Goal: Task Accomplishment & Management: Use online tool/utility

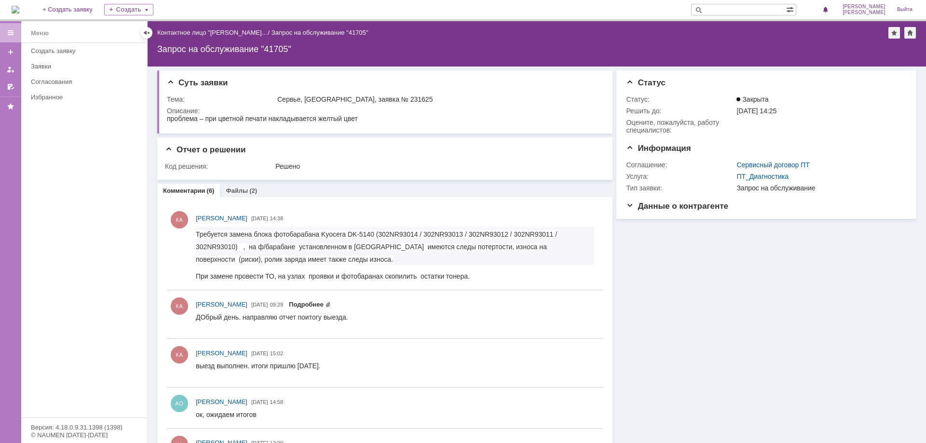
click at [331, 303] on link "Подробнее" at bounding box center [310, 304] width 42 height 7
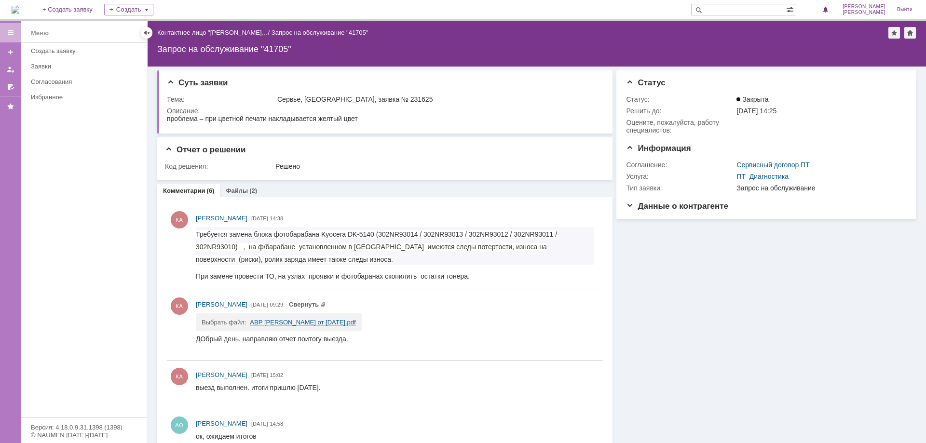
click at [281, 321] on link "АВР [PERSON_NAME] от [DATE].pdf" at bounding box center [303, 322] width 106 height 7
drag, startPoint x: 198, startPoint y: 234, endPoint x: 220, endPoint y: 233, distance: 22.2
click at [233, 236] on span "Требуется замена блока фотобарабана Kyocera DK-5140 ( 302NR93014 / 302NR93013 /…" at bounding box center [376, 246] width 361 height 33
click at [214, 240] on li "Требуется замена блока фотобарабана Kyocera DK-5140 ( 302NR93014 / 302NR93013 /…" at bounding box center [395, 246] width 398 height 38
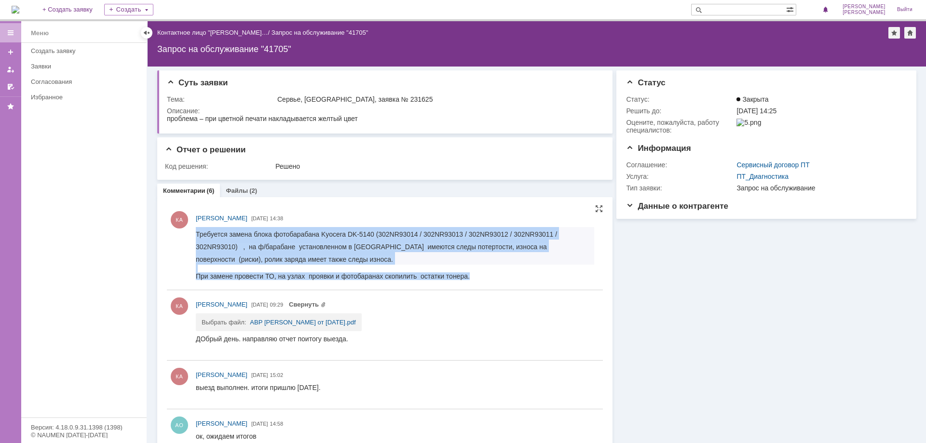
drag, startPoint x: 196, startPoint y: 234, endPoint x: 479, endPoint y: 273, distance: 285.2
click at [479, 273] on body "Требуется замена блока фотобарабана Kyocera DK-5140 ( 302NR93014 / 302NR93013 /…" at bounding box center [395, 253] width 398 height 53
copy body "Требуется замена блока фотобарабана Kyocera DK-5140 ( 302NR93014 / 302NR93013 /…"
